Goal: Go to known website: Access a specific website the user already knows

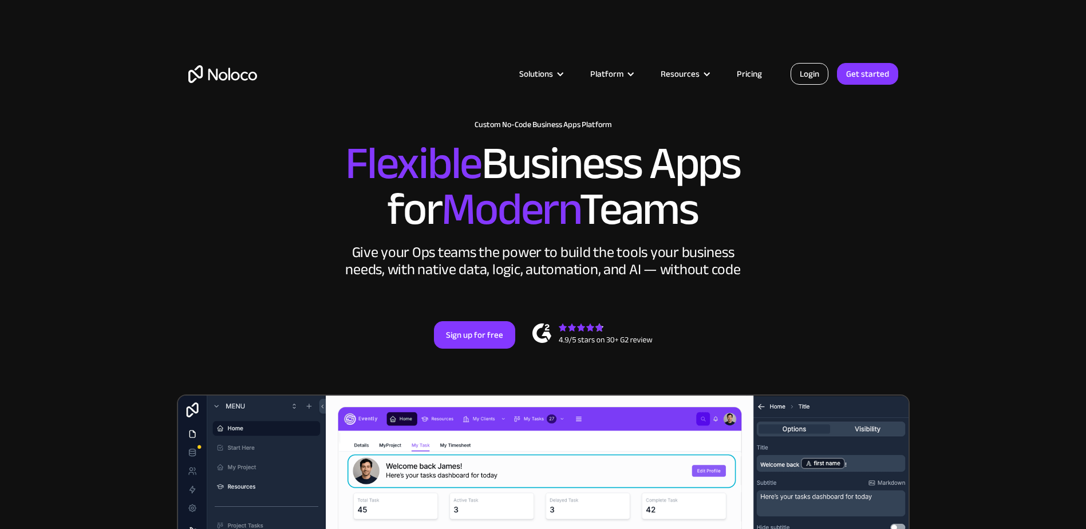
click at [801, 72] on link "Login" at bounding box center [810, 74] width 38 height 22
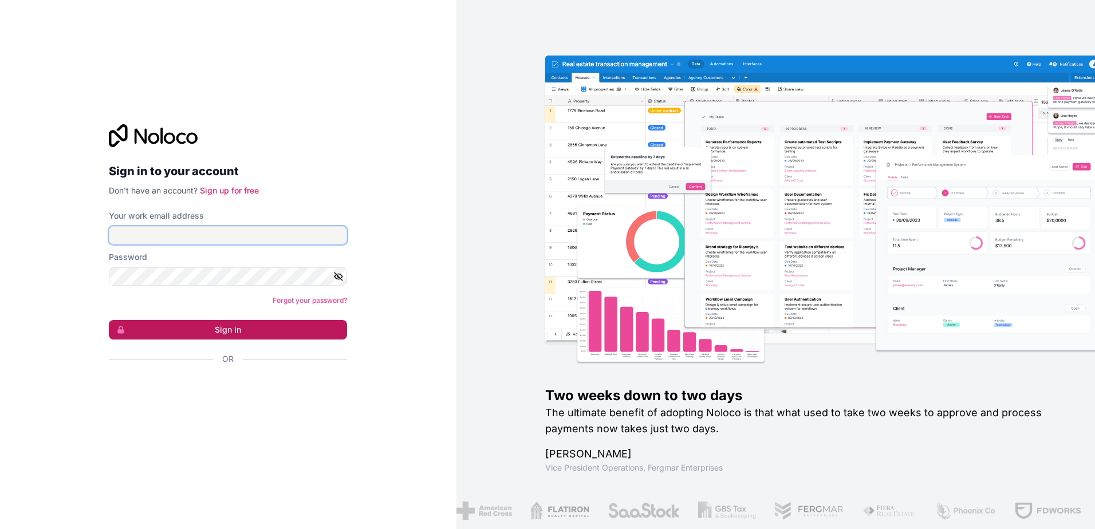
type input "aschon@mindsetdc.com"
click at [173, 332] on button "Sign in" at bounding box center [228, 329] width 238 height 19
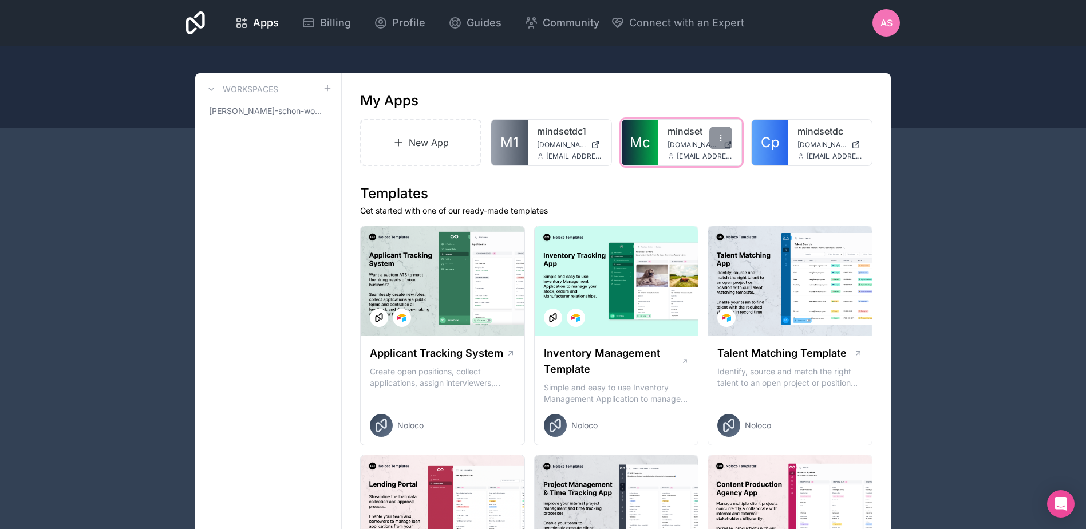
click at [666, 135] on div "mindset crm.mindsetdc.com aschon@mindsetdc.com" at bounding box center [700, 143] width 84 height 46
click at [668, 130] on link "mindset" at bounding box center [700, 131] width 65 height 14
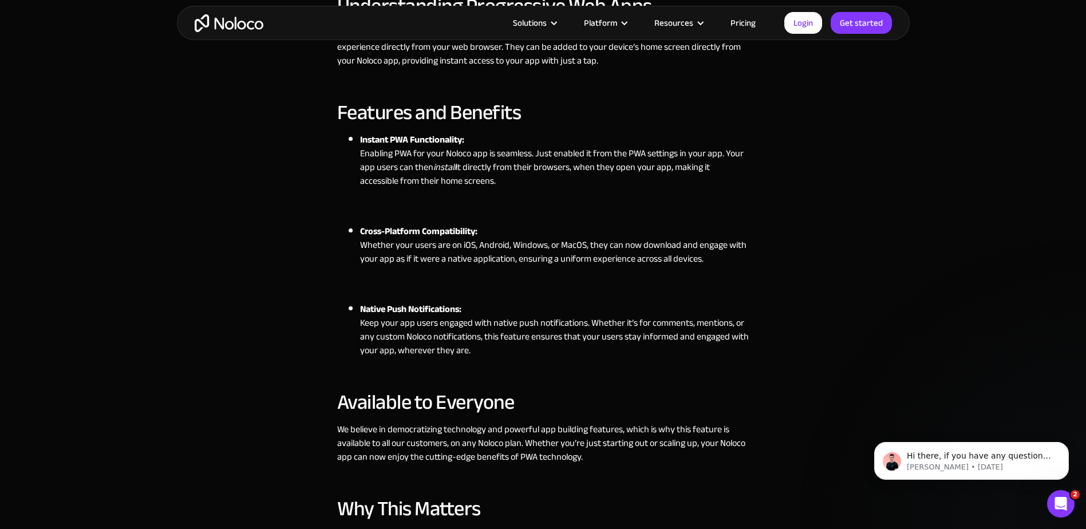
scroll to position [748, 0]
